Goal: Task Accomplishment & Management: Complete application form

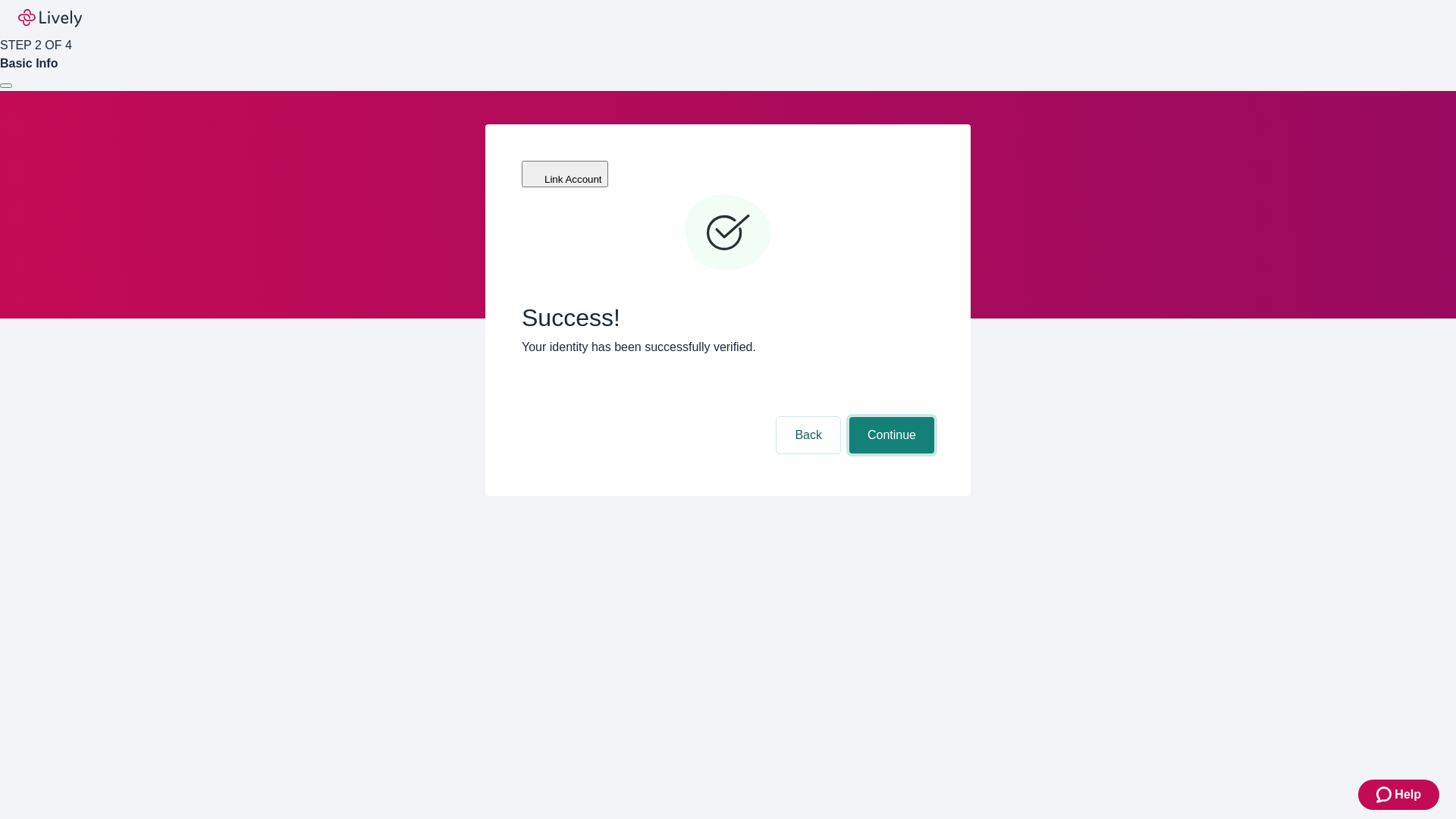
click at [889, 417] on button "Continue" at bounding box center [892, 435] width 85 height 37
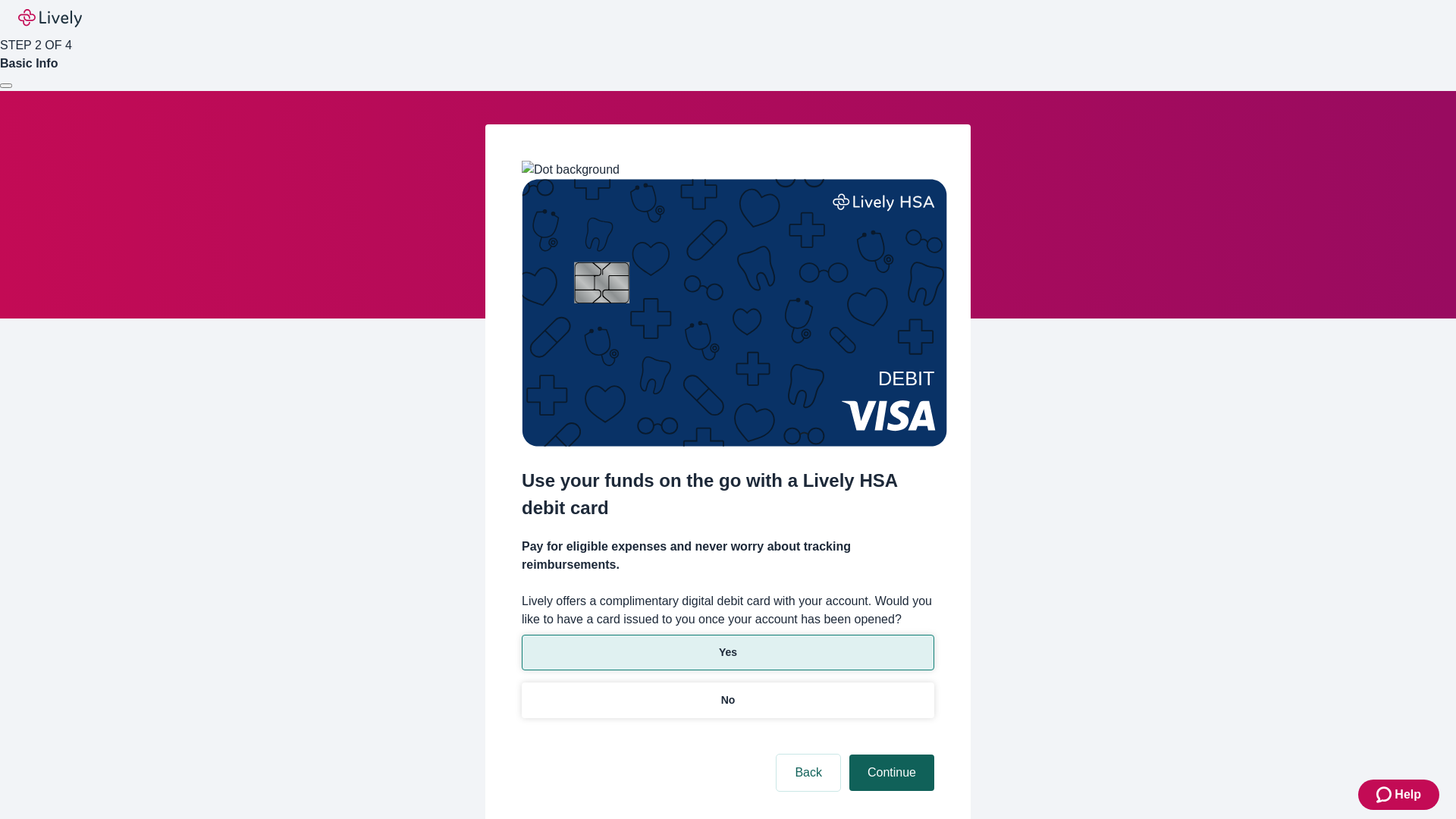
click at [728, 644] on p "Yes" at bounding box center [728, 652] width 18 height 16
click at [889, 754] on button "Continue" at bounding box center [892, 772] width 85 height 37
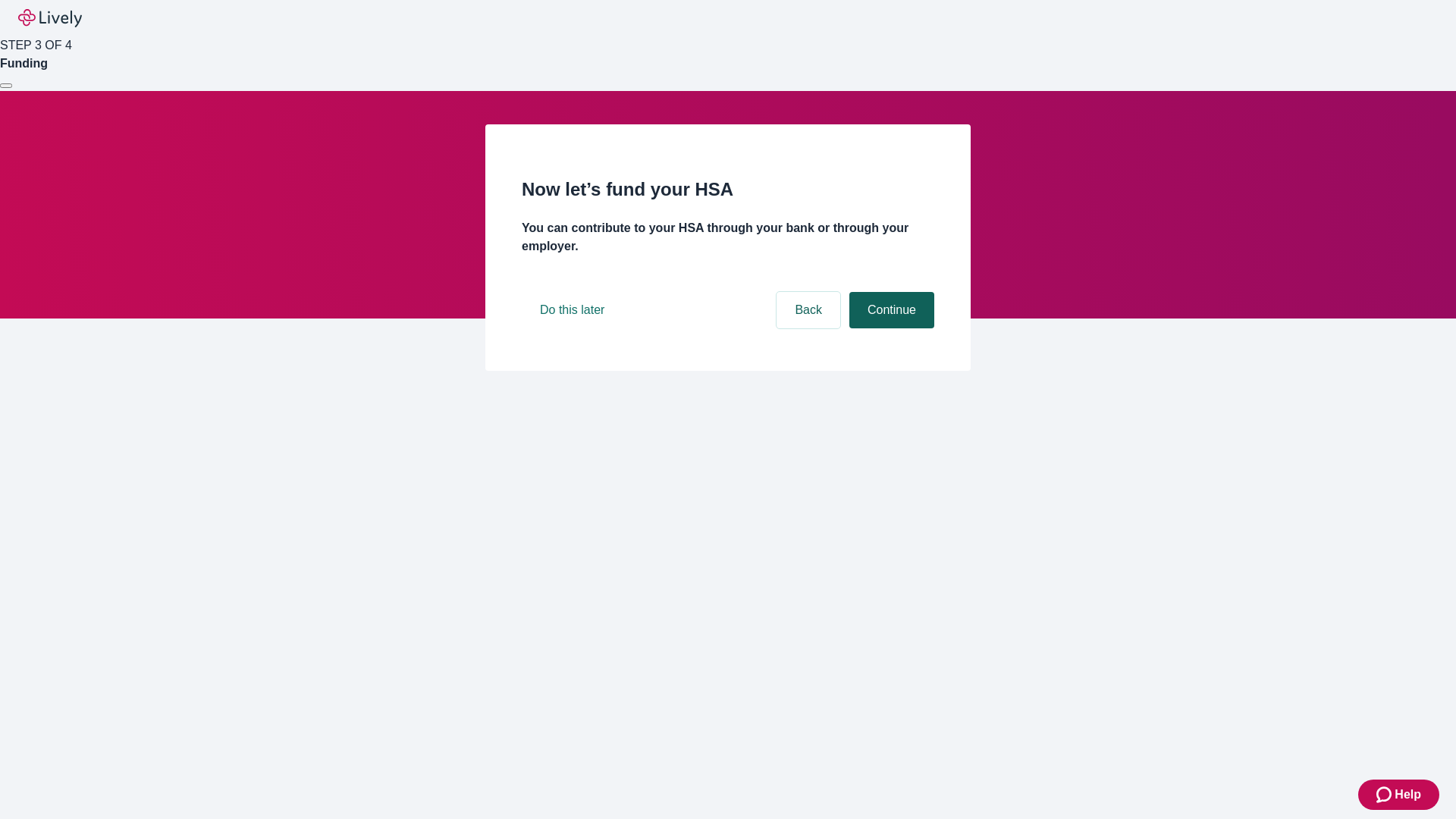
click at [889, 328] on button "Continue" at bounding box center [892, 310] width 85 height 37
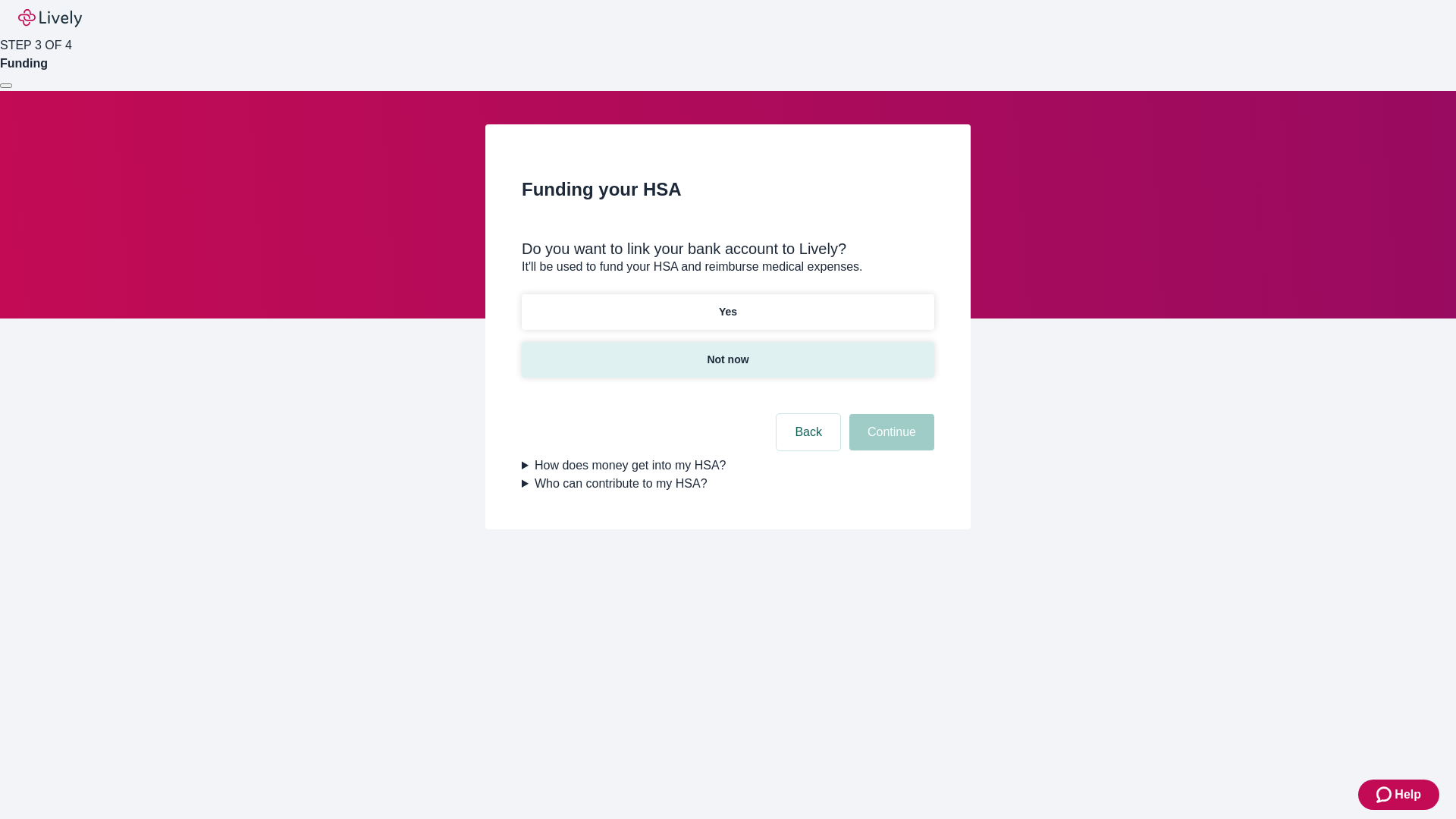
click at [728, 352] on p "Not now" at bounding box center [728, 360] width 42 height 16
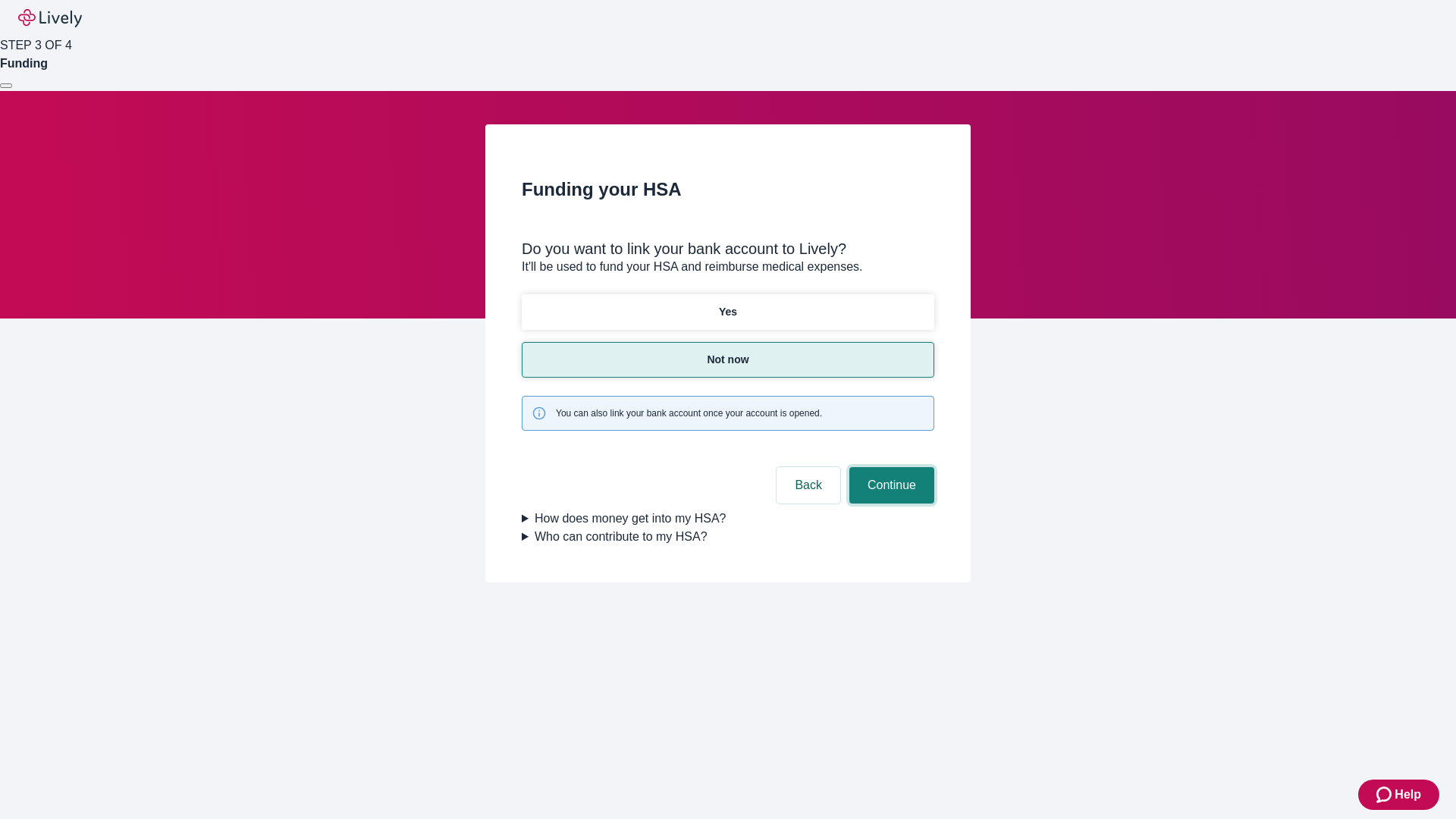
click at [889, 467] on button "Continue" at bounding box center [892, 485] width 85 height 37
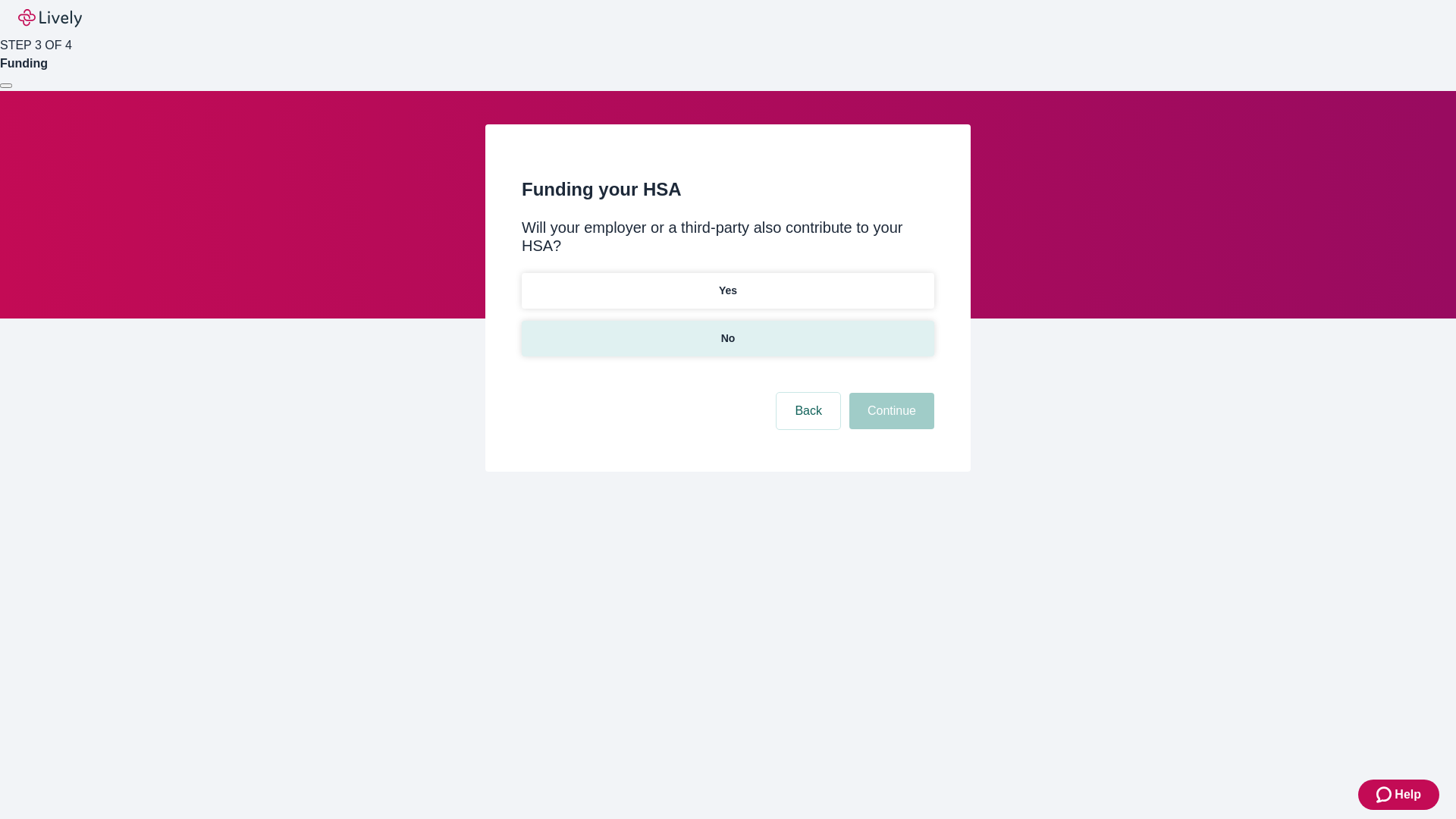
click at [728, 331] on p "No" at bounding box center [728, 339] width 15 height 16
click at [889, 393] on button "Continue" at bounding box center [892, 411] width 85 height 37
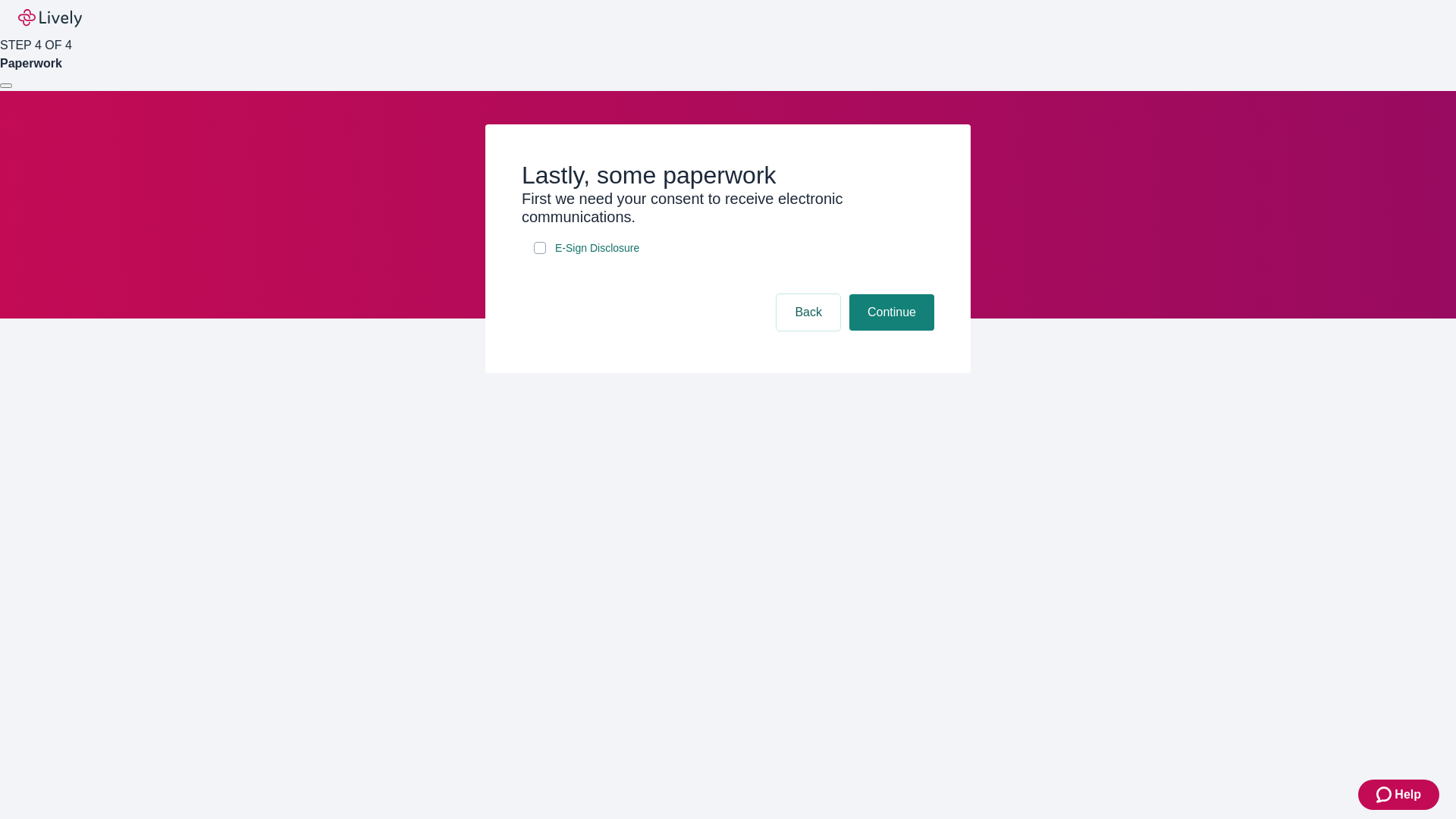
click at [540, 254] on input "E-Sign Disclosure" at bounding box center [540, 247] width 12 height 12
checkbox input "true"
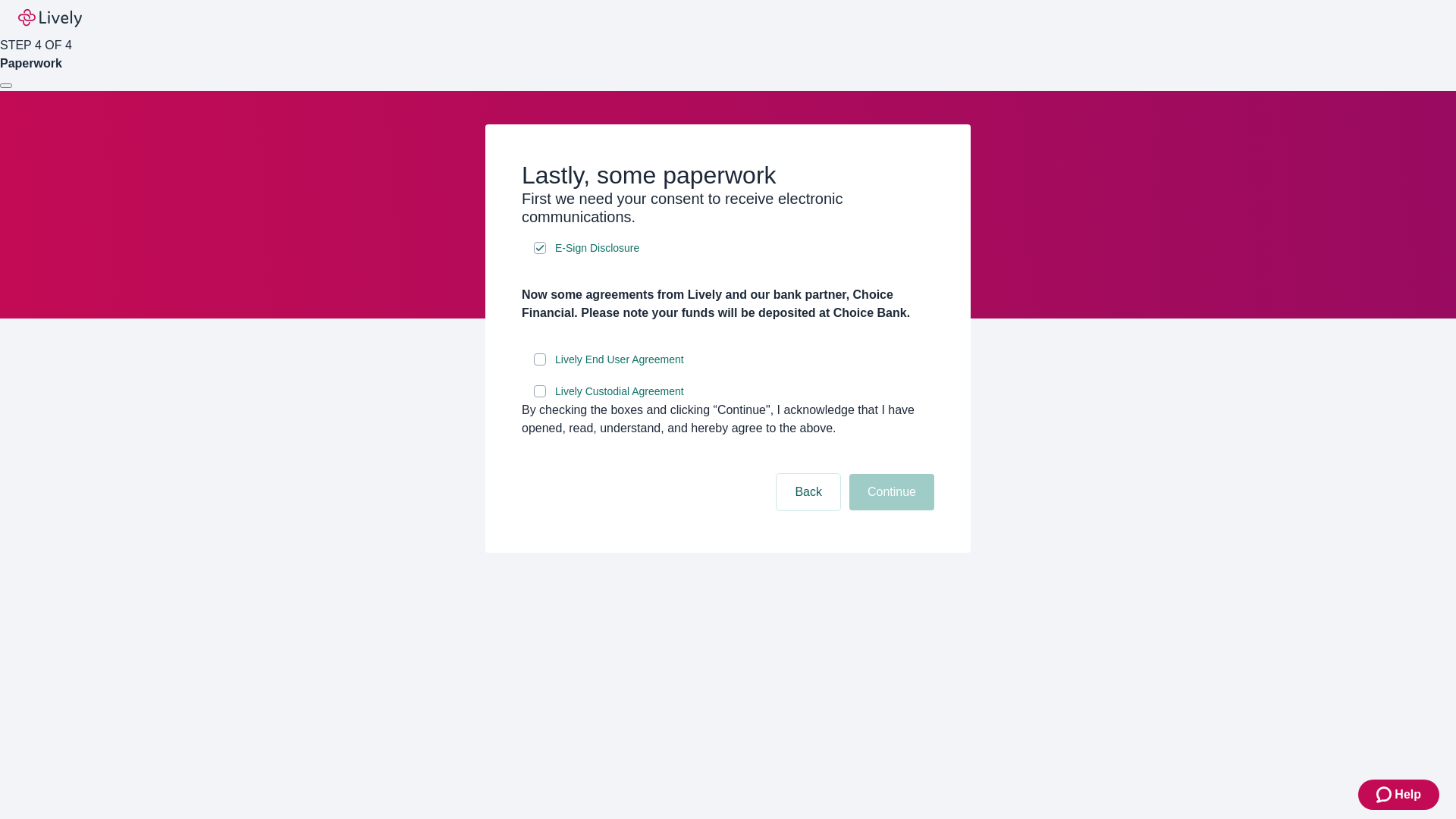
click at [540, 366] on input "Lively End User Agreement" at bounding box center [540, 359] width 12 height 12
checkbox input "true"
click at [540, 398] on input "Lively Custodial Agreement" at bounding box center [540, 391] width 12 height 12
checkbox input "true"
click at [889, 510] on button "Continue" at bounding box center [892, 492] width 85 height 37
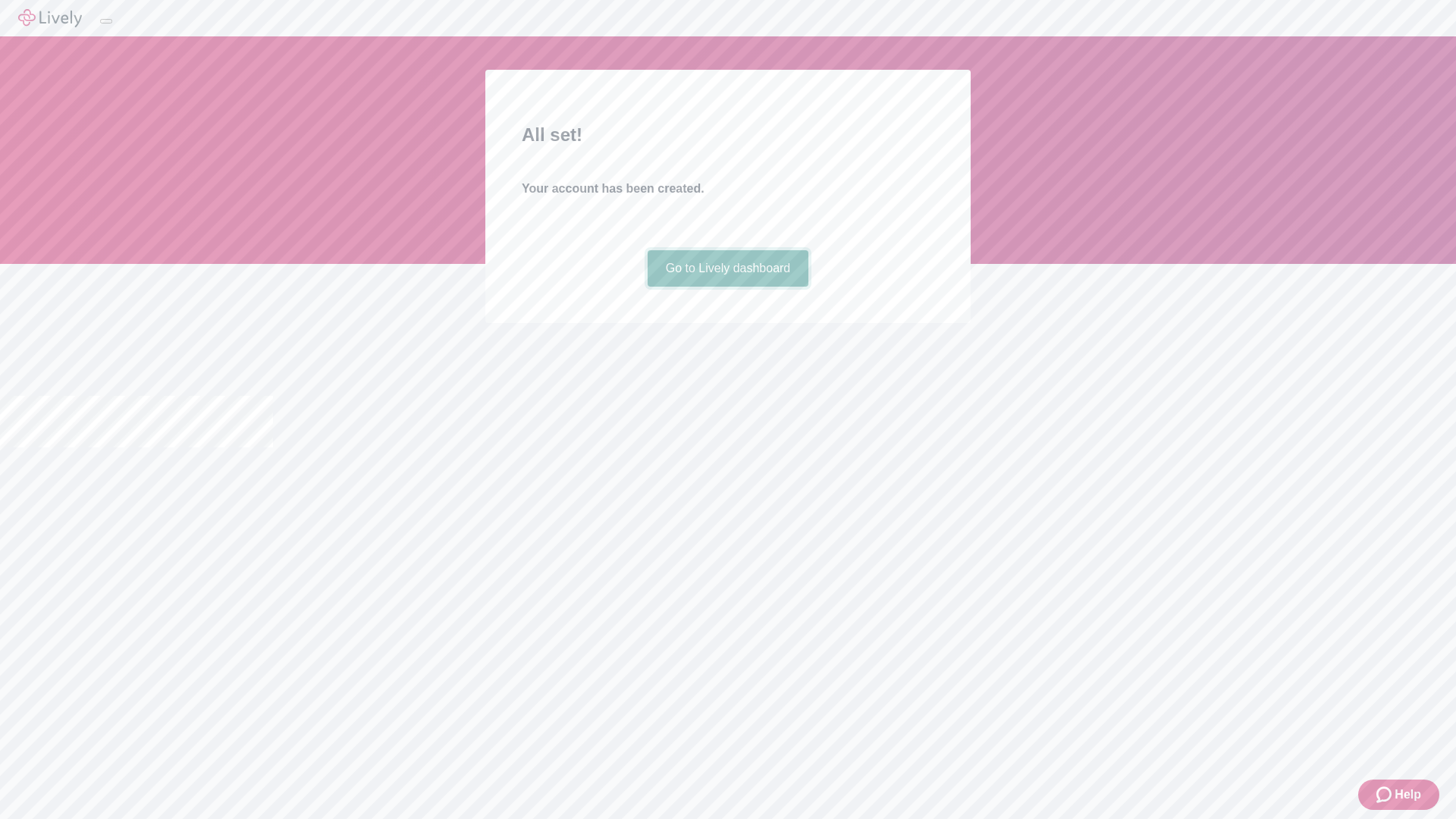
click at [728, 287] on link "Go to Lively dashboard" at bounding box center [728, 268] width 162 height 37
